Goal: Feedback & Contribution: Submit feedback/report problem

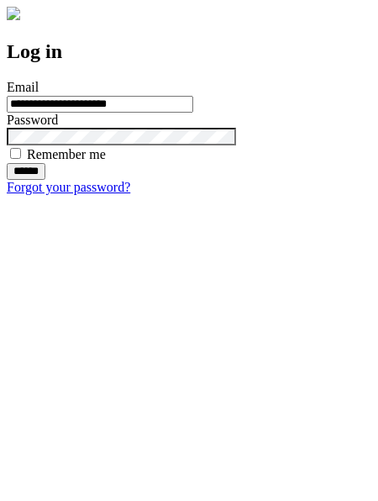
type input "**********"
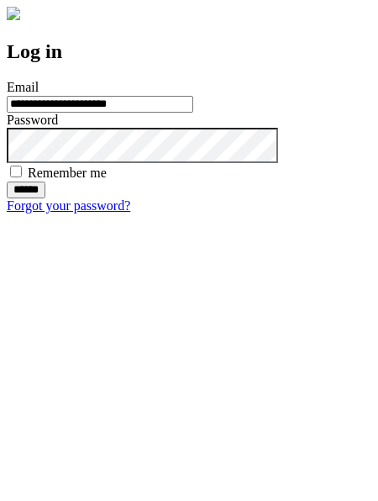
click at [45, 198] on input "******" at bounding box center [26, 189] width 39 height 17
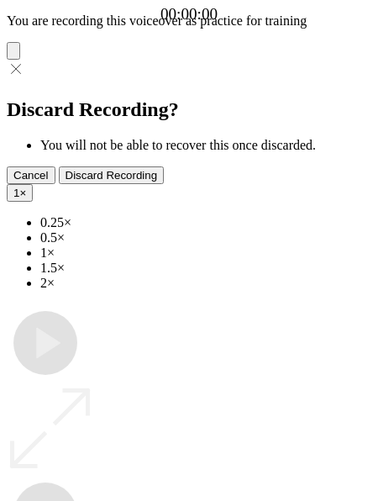
type input "**********"
